Goal: Task Accomplishment & Management: Complete application form

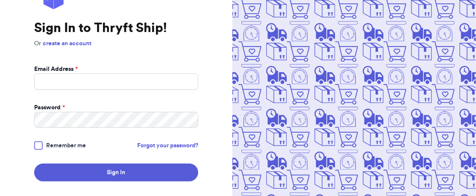
scroll to position [45, 0]
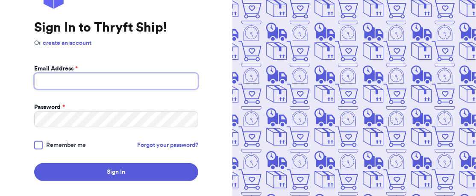
type input "joanndimatulacstevi@gmail.com"
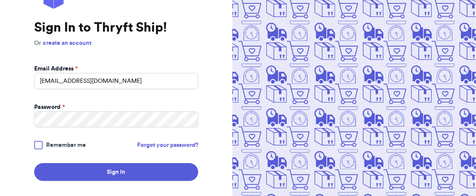
click at [72, 145] on span "Remember me" at bounding box center [66, 145] width 40 height 9
click at [0, 0] on input "Remember me" at bounding box center [0, 0] width 0 height 0
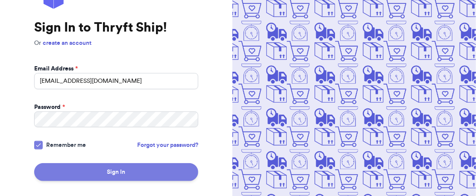
click at [115, 174] on button "Sign In" at bounding box center [116, 172] width 164 height 18
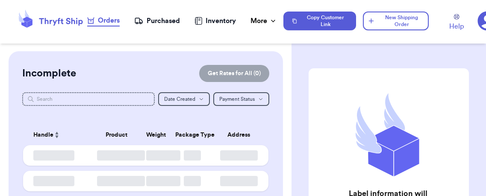
checkbox input "false"
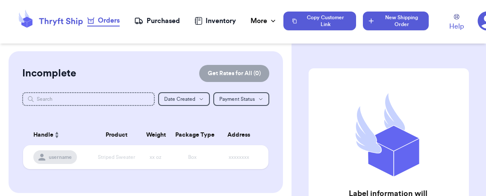
click at [414, 14] on button "New Shipping Order" at bounding box center [396, 21] width 66 height 19
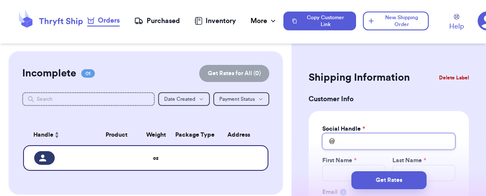
click at [343, 141] on input "Total Amount Paid" at bounding box center [389, 141] width 133 height 16
click at [373, 140] on input "Total Amount Paid" at bounding box center [389, 141] width 133 height 16
type input "k"
type input "ki"
type input "kin"
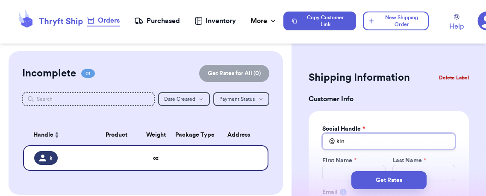
type input "kind"
type input "kindr"
type input "kindre"
type input "kindred"
type input "kindre"
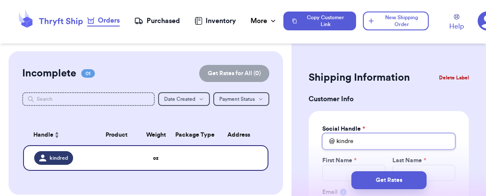
type input "kindr"
type input "kind"
type input "kin"
type input "ki"
type input "k"
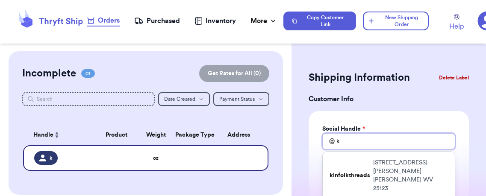
type input "ke"
type input "ken"
type input "kend"
type input "kendr"
type input "kendra"
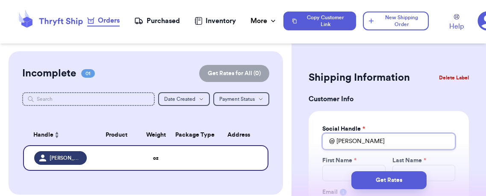
click at [382, 143] on input "kendra" at bounding box center [389, 141] width 133 height 16
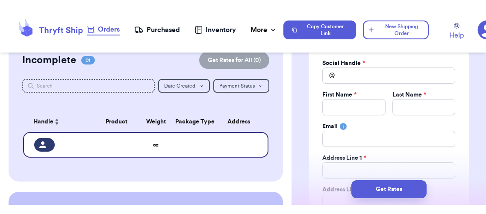
scroll to position [75, 0]
